Goal: Task Accomplishment & Management: Manage account settings

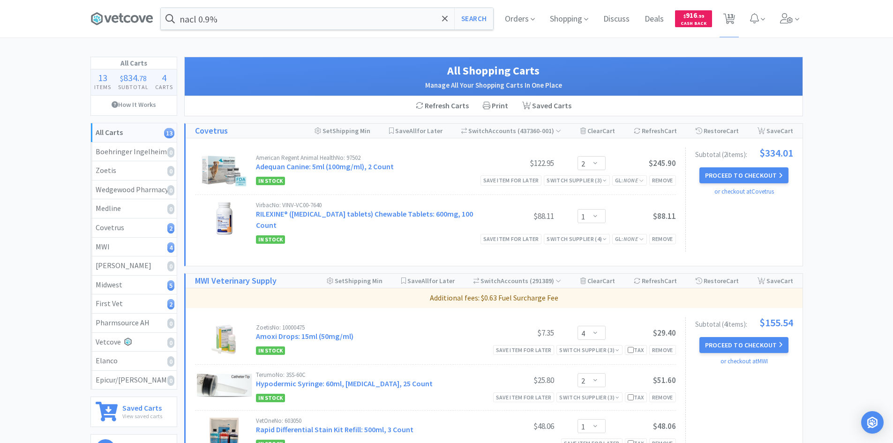
select select "2"
select select "1"
select select "4"
select select "2"
select select "1"
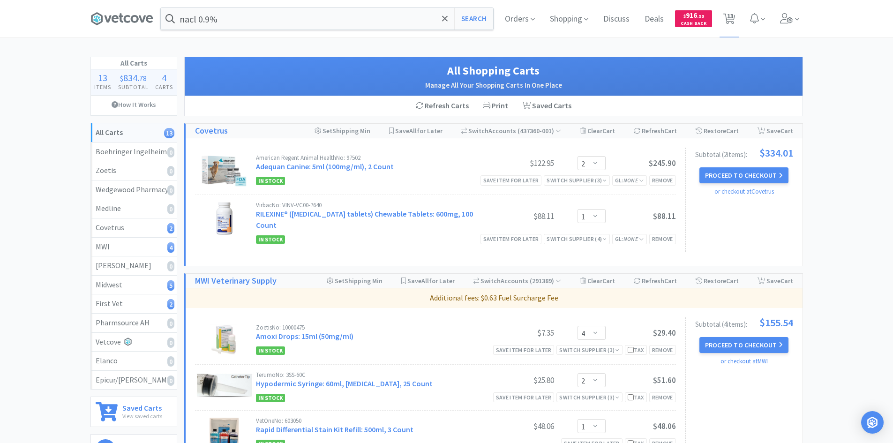
select select "2"
select select "8"
select select "24"
select select "20"
select select "2"
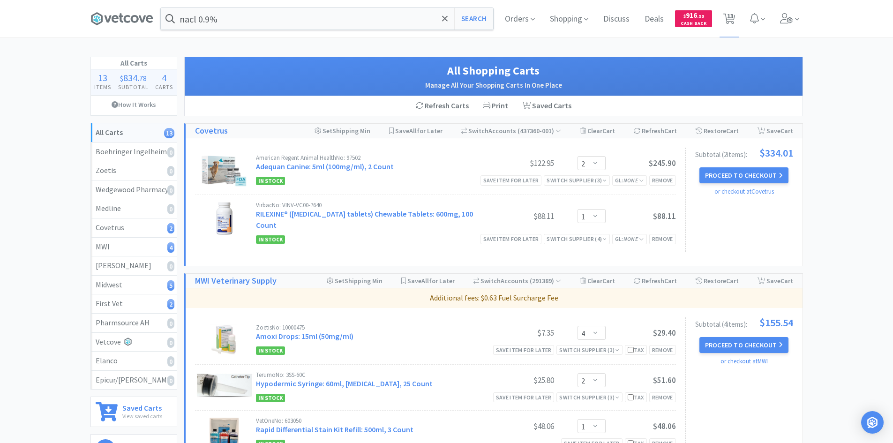
select select "3"
select select "20"
select select "2"
click at [794, 22] on span at bounding box center [790, 19] width 27 height 38
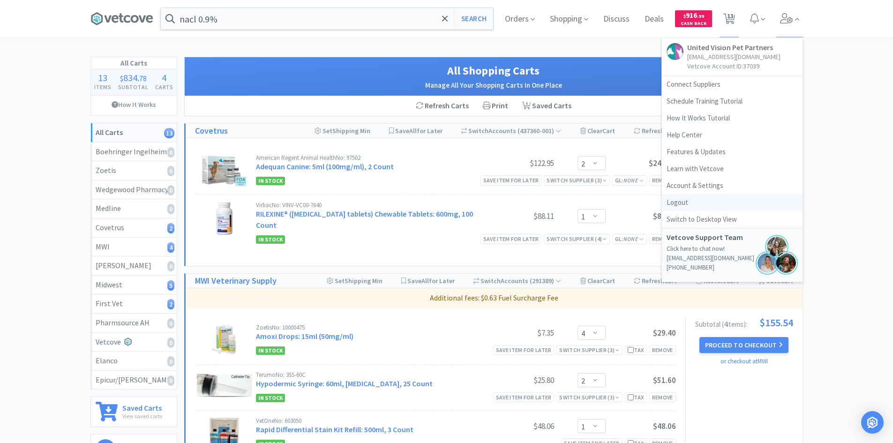
click at [682, 203] on link "Logout" at bounding box center [732, 202] width 141 height 17
